Goal: Find specific page/section: Find specific page/section

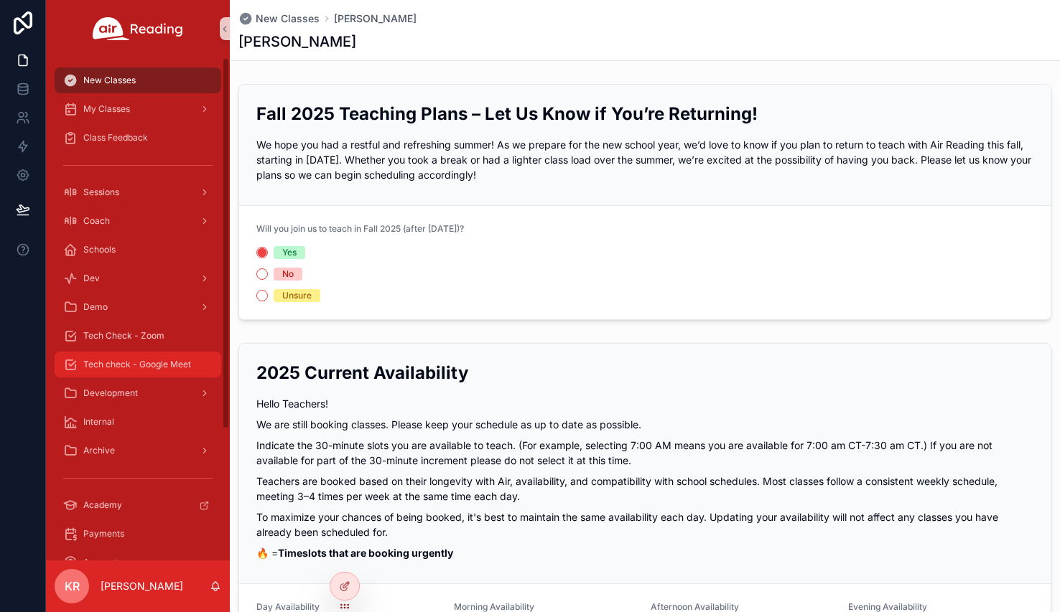
click at [150, 368] on span "Tech check - Google Meet" at bounding box center [137, 364] width 108 height 11
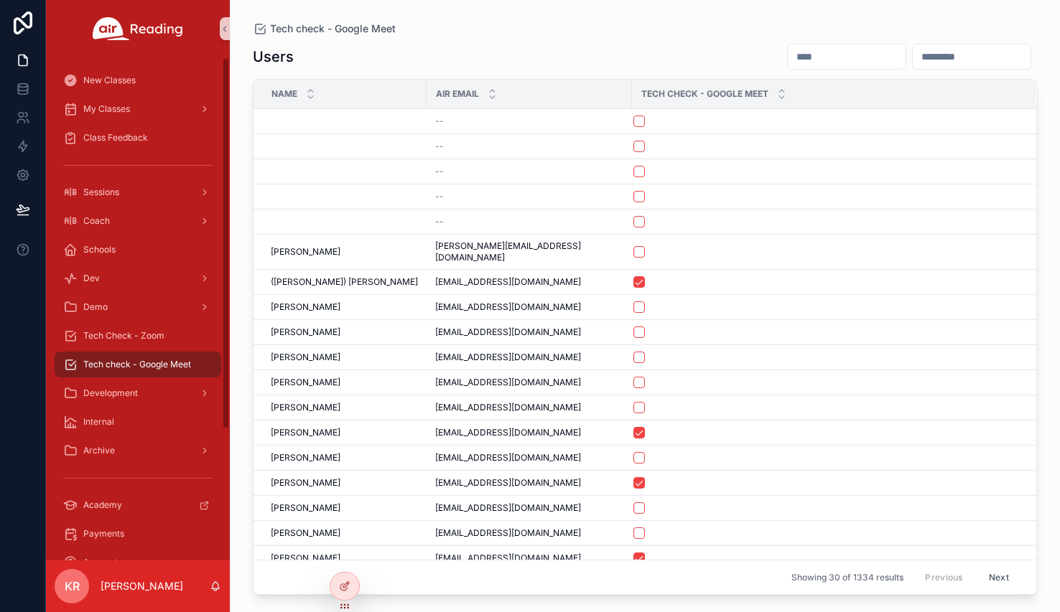
click at [788, 57] on input "scrollable content" at bounding box center [847, 57] width 118 height 20
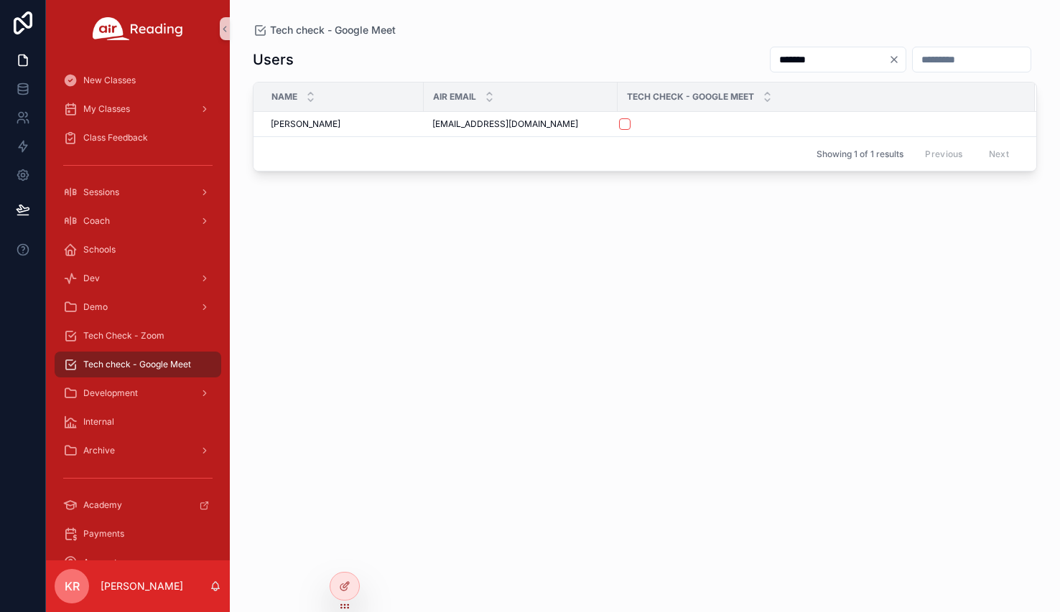
type input "*******"
click at [888, 60] on icon "Clear" at bounding box center [893, 59] width 11 height 11
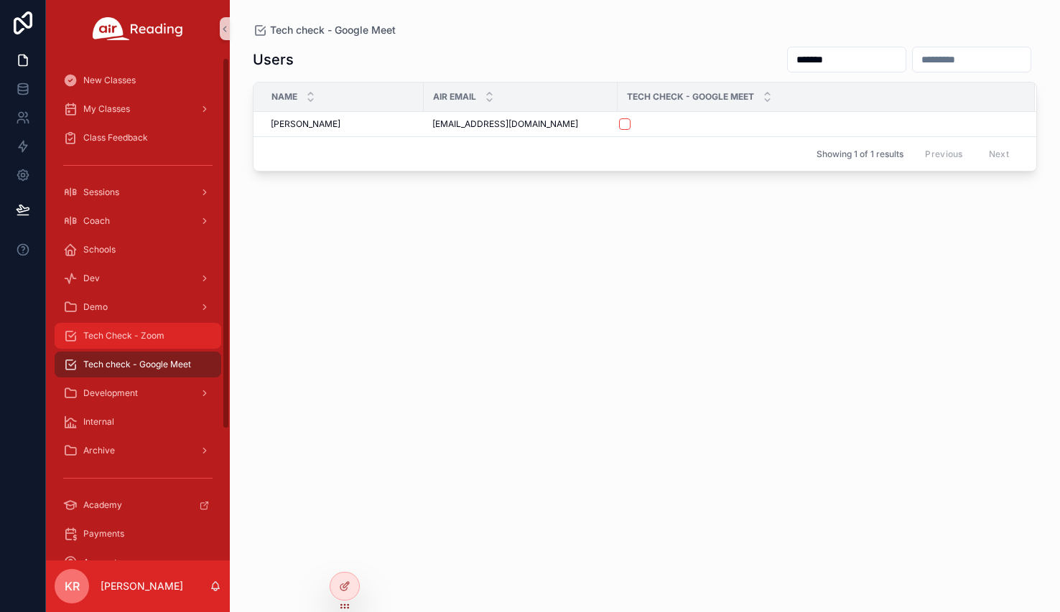
click at [146, 344] on div "Tech Check - Zoom" at bounding box center [137, 336] width 149 height 23
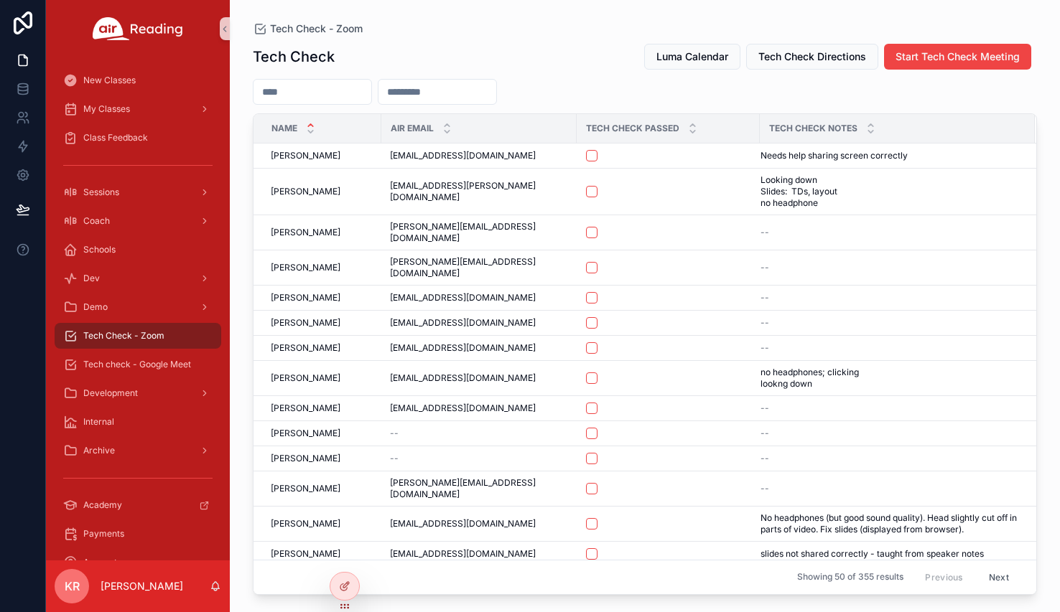
click at [337, 98] on input "scrollable content" at bounding box center [312, 92] width 118 height 20
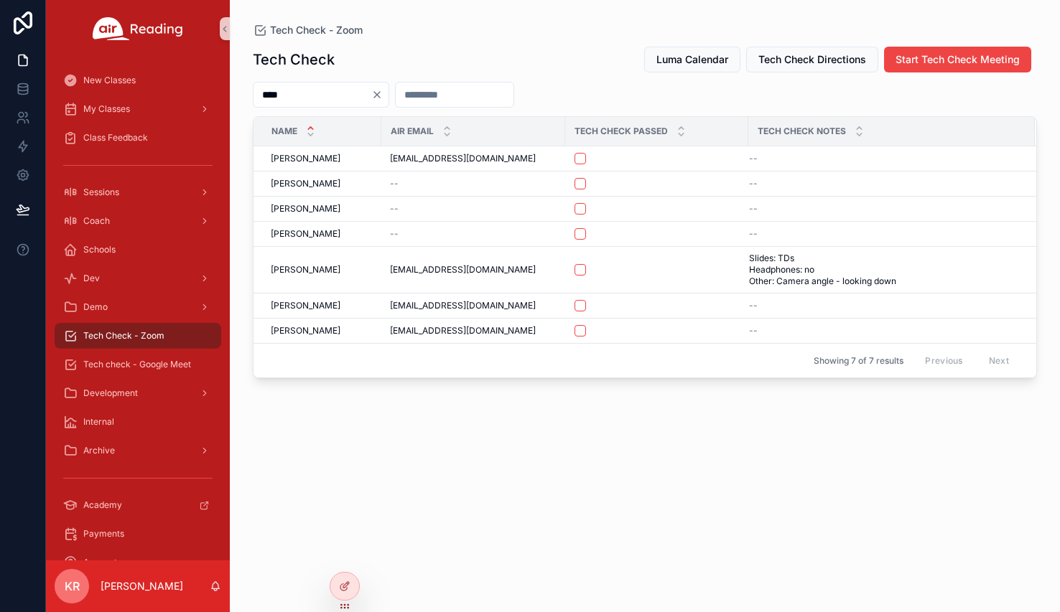
type input "****"
click at [383, 92] on icon "Clear" at bounding box center [376, 94] width 11 height 11
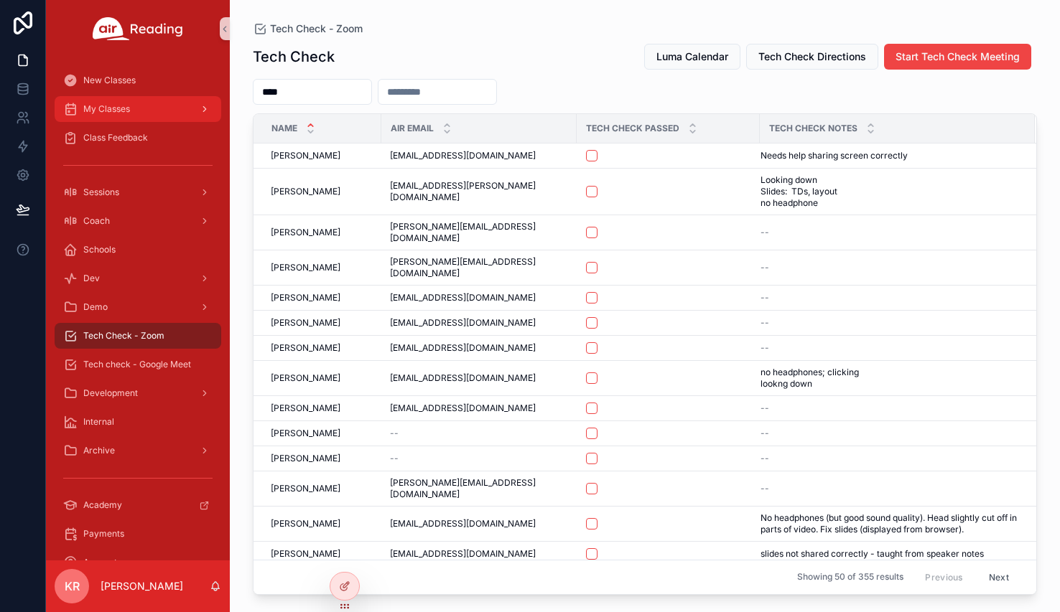
click at [126, 103] on span "My Classes" at bounding box center [106, 108] width 47 height 11
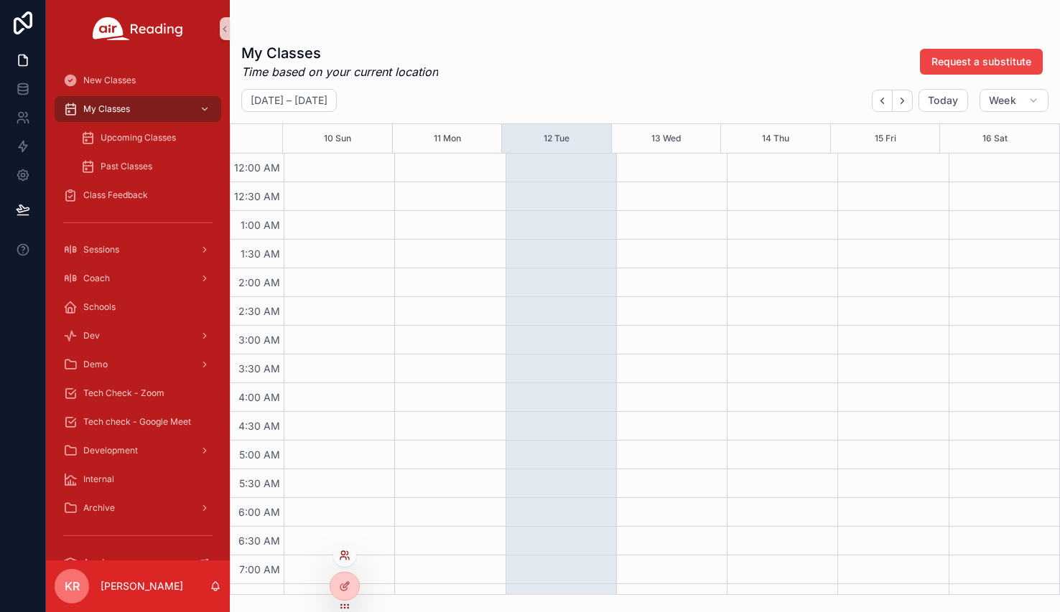
click at [345, 559] on icon at bounding box center [344, 555] width 11 height 11
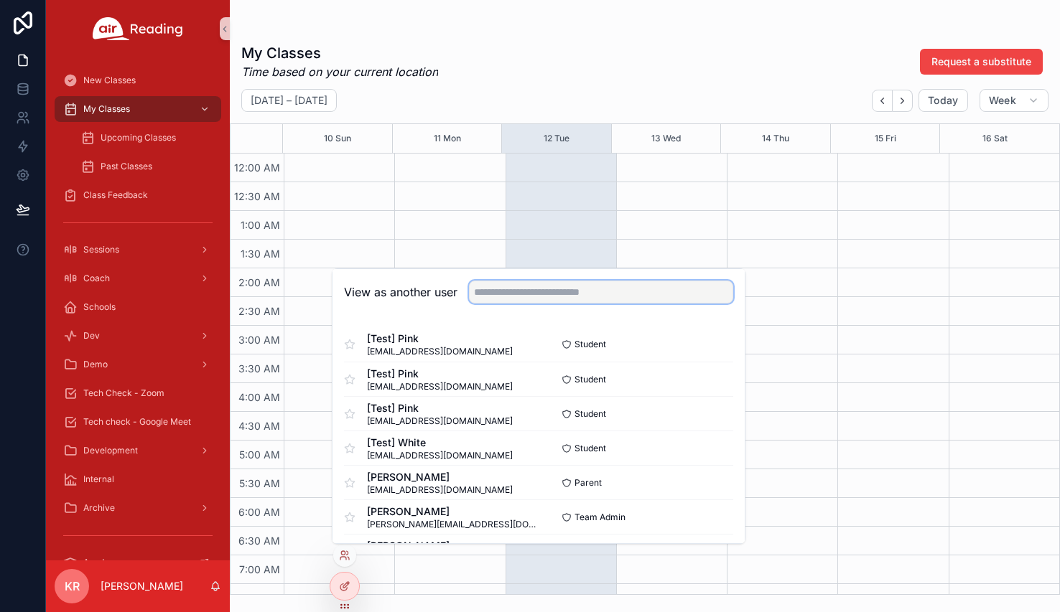
click at [517, 297] on input "text" at bounding box center [601, 292] width 264 height 23
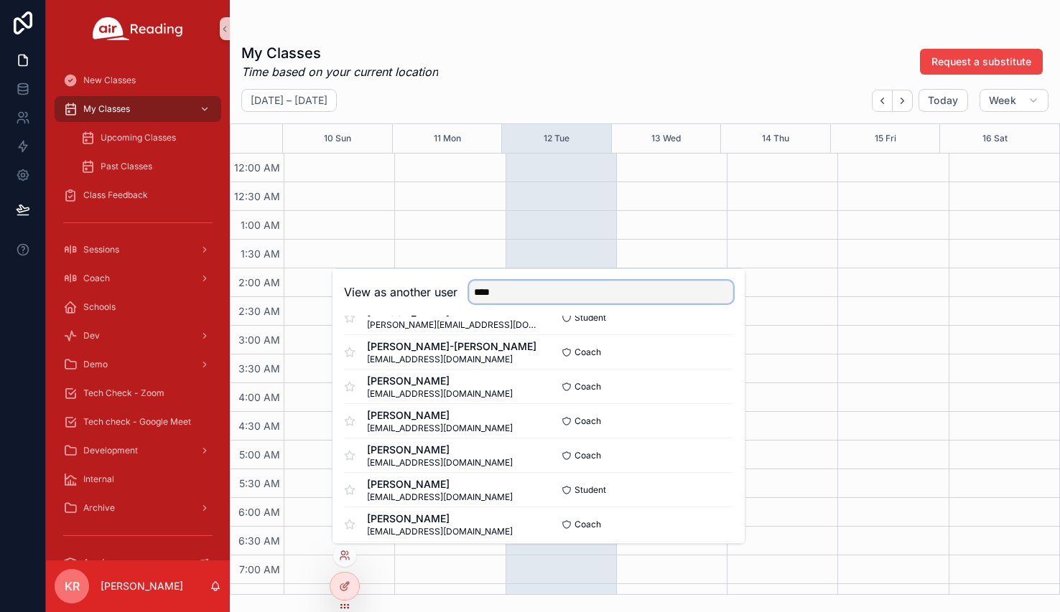
scroll to position [431, 0]
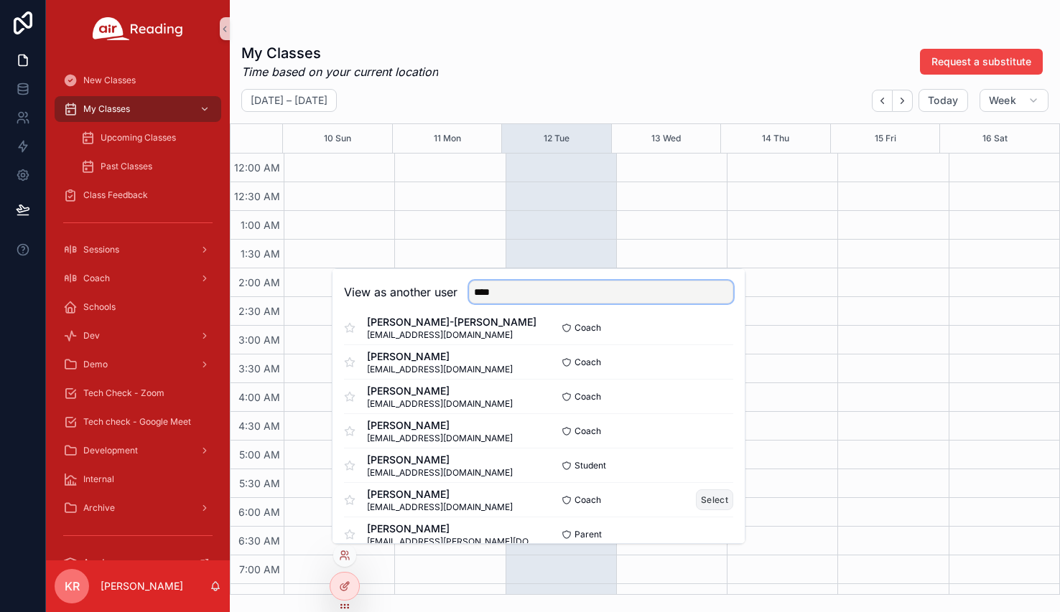
type input "****"
click at [699, 502] on button "Select" at bounding box center [714, 500] width 37 height 21
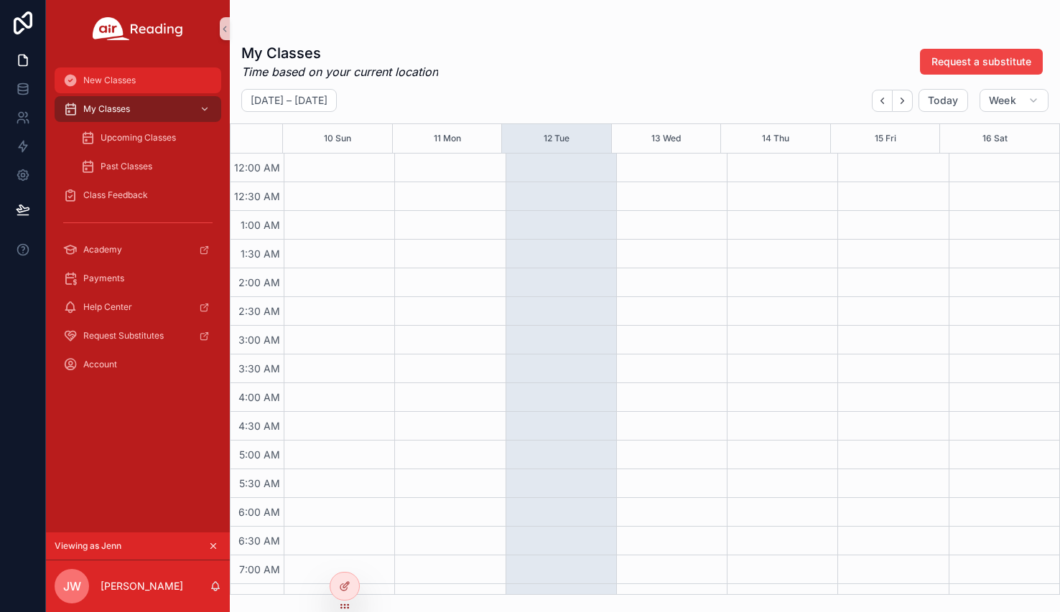
click at [132, 82] on span "New Classes" at bounding box center [109, 80] width 52 height 11
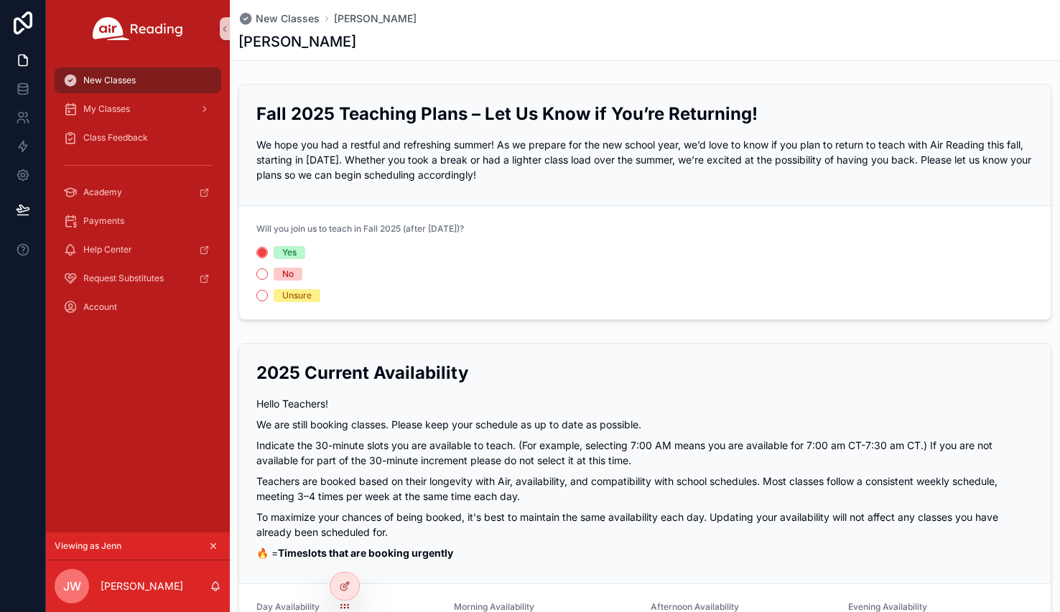
click at [215, 544] on icon "scrollable content" at bounding box center [213, 546] width 10 height 10
